Goal: Transaction & Acquisition: Purchase product/service

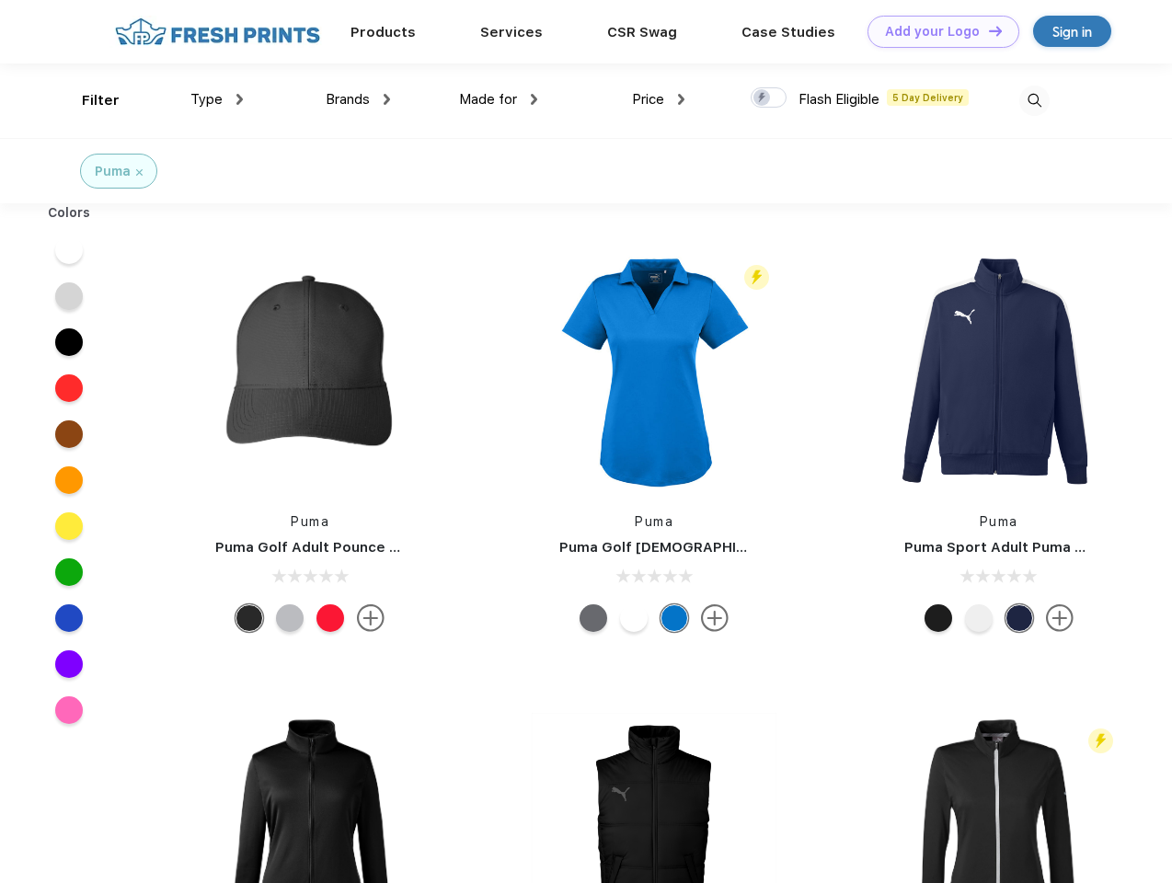
click at [936, 31] on link "Add your Logo Design Tool" at bounding box center [943, 32] width 152 height 32
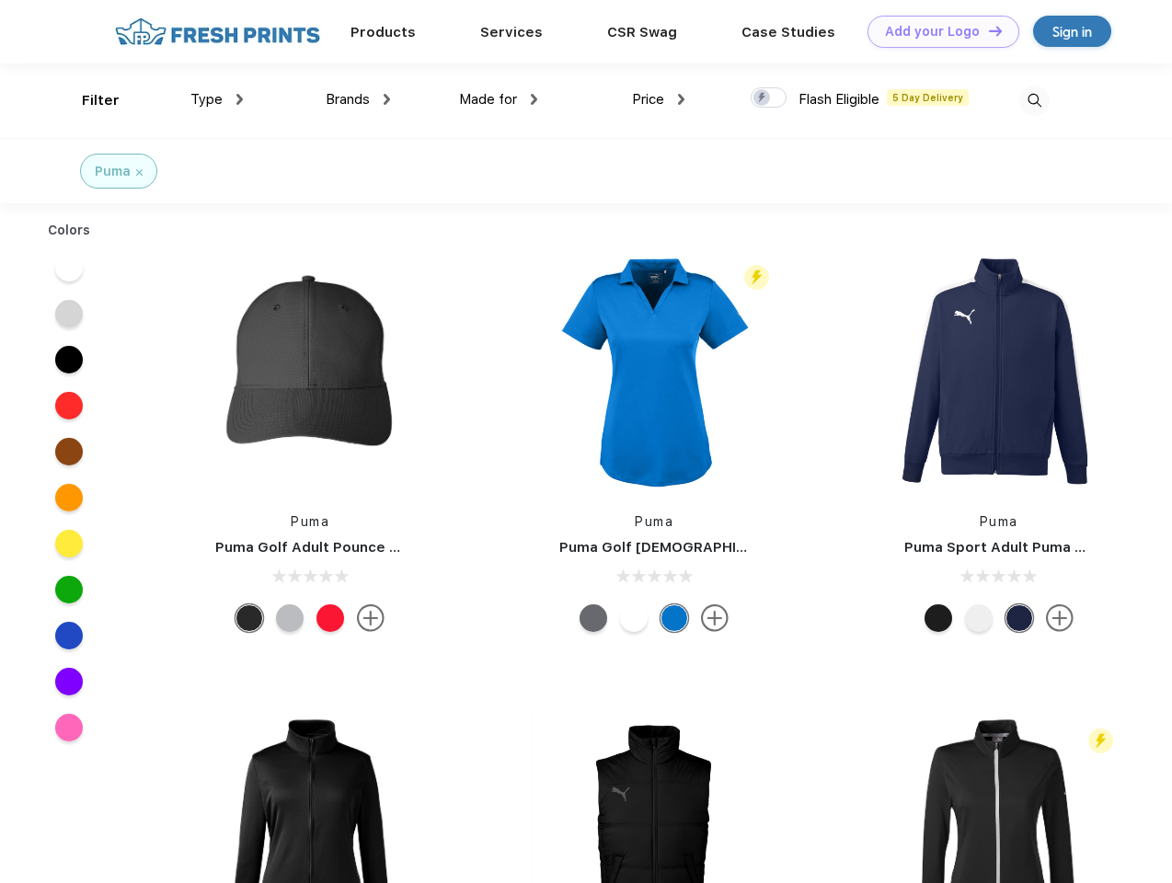
click at [0, 0] on div "Design Tool" at bounding box center [0, 0] width 0 height 0
click at [987, 30] on link "Add your Logo Design Tool" at bounding box center [943, 32] width 152 height 32
click at [88, 100] on div "Filter" at bounding box center [101, 100] width 38 height 21
click at [217, 99] on span "Type" at bounding box center [206, 99] width 32 height 17
click at [358, 99] on span "Brands" at bounding box center [348, 99] width 44 height 17
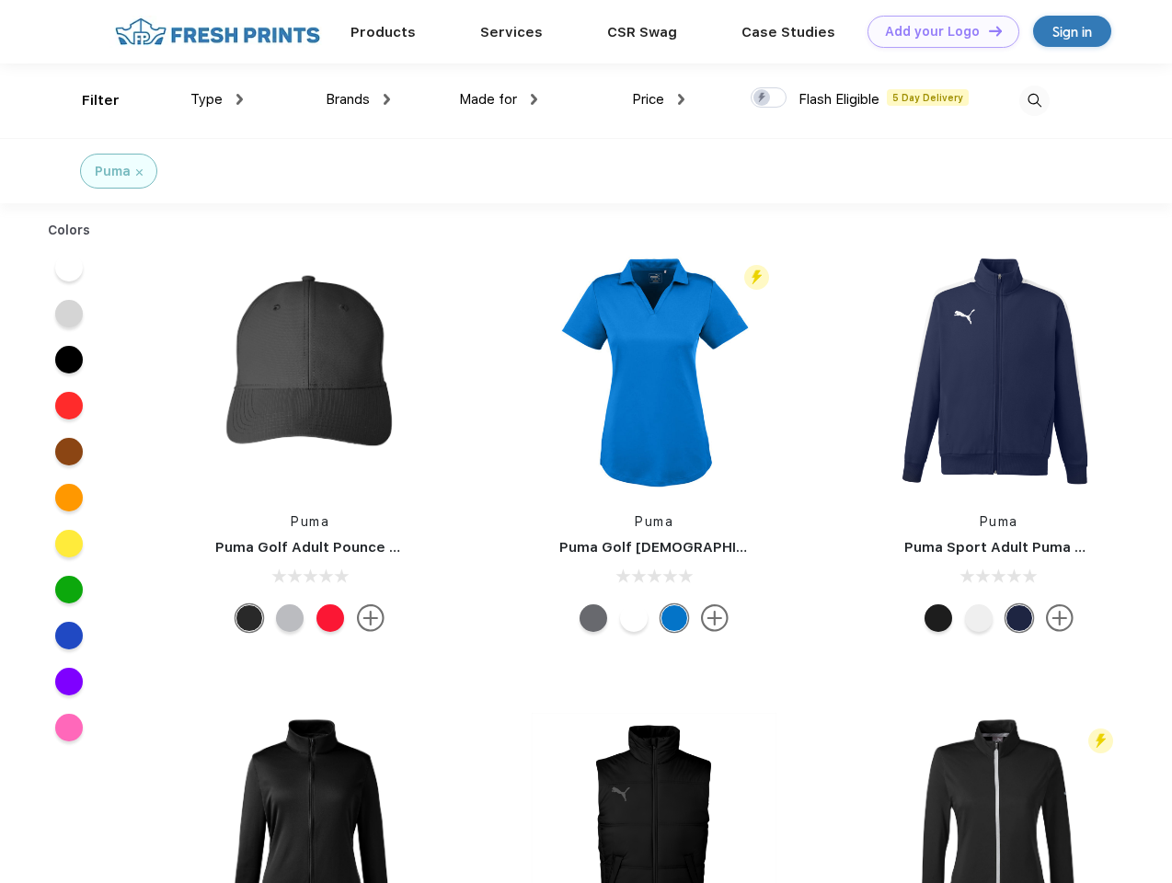
click at [499, 99] on span "Made for" at bounding box center [488, 99] width 58 height 17
click at [659, 99] on span "Price" at bounding box center [648, 99] width 32 height 17
click at [769, 98] on div at bounding box center [769, 97] width 36 height 20
click at [763, 98] on input "checkbox" at bounding box center [757, 92] width 12 height 12
click at [1034, 100] on img at bounding box center [1034, 101] width 30 height 30
